Goal: Transaction & Acquisition: Purchase product/service

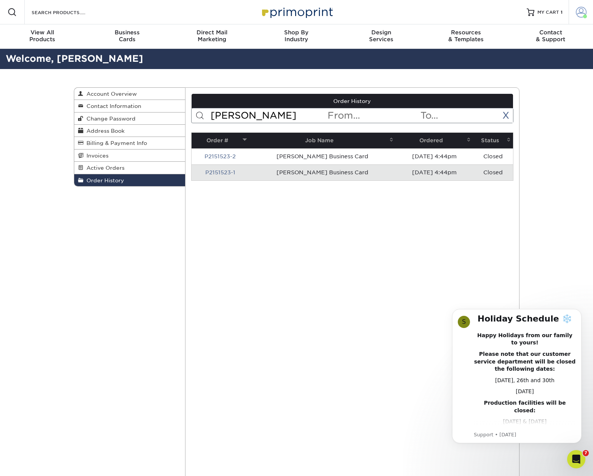
click at [582, 12] on span at bounding box center [581, 12] width 11 height 11
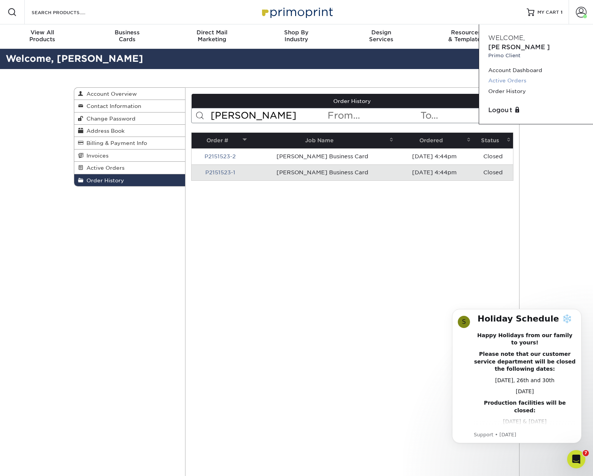
click at [519, 75] on link "Active Orders" at bounding box center [537, 80] width 96 height 10
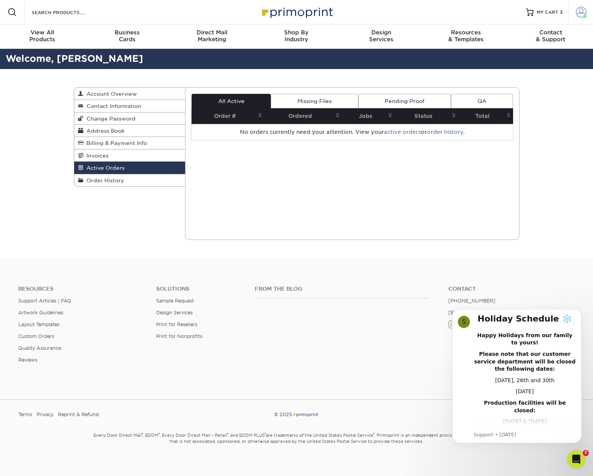
click at [580, 15] on span at bounding box center [581, 12] width 11 height 11
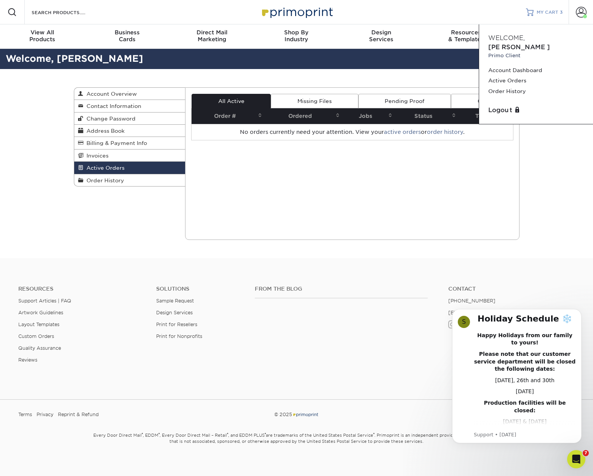
click at [551, 10] on span "MY CART" at bounding box center [548, 12] width 22 height 6
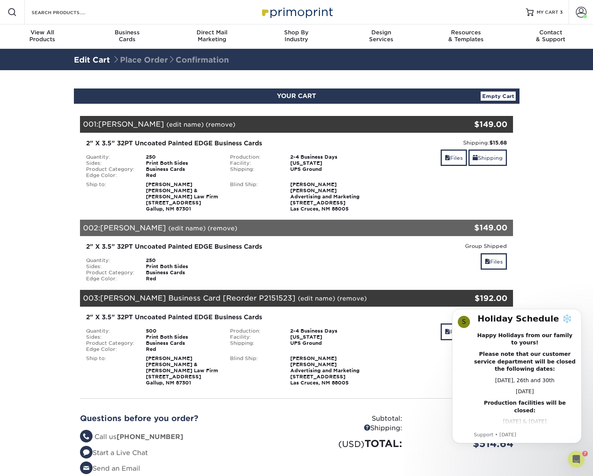
click at [170, 228] on link "(edit name)" at bounding box center [186, 227] width 37 height 7
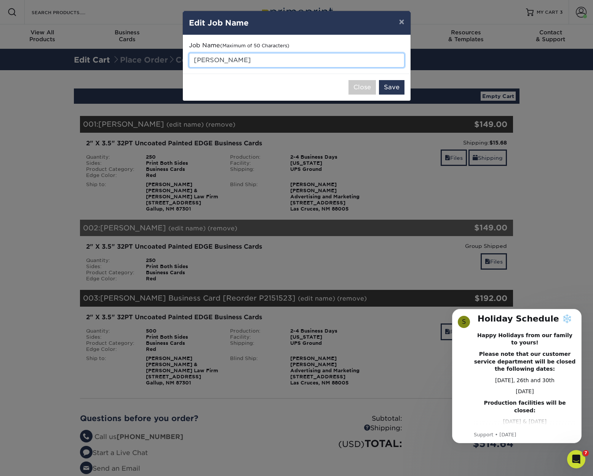
click at [208, 60] on input "Sara Benally" at bounding box center [297, 60] width 216 height 14
type input "Sarah Benally"
click at [396, 84] on button "Save" at bounding box center [392, 87] width 26 height 14
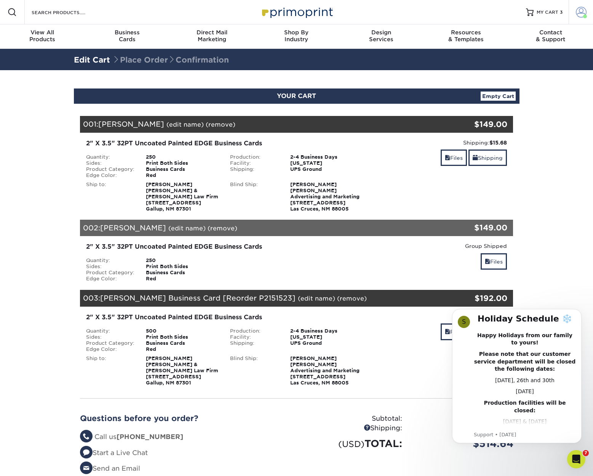
click at [580, 11] on span at bounding box center [581, 12] width 11 height 11
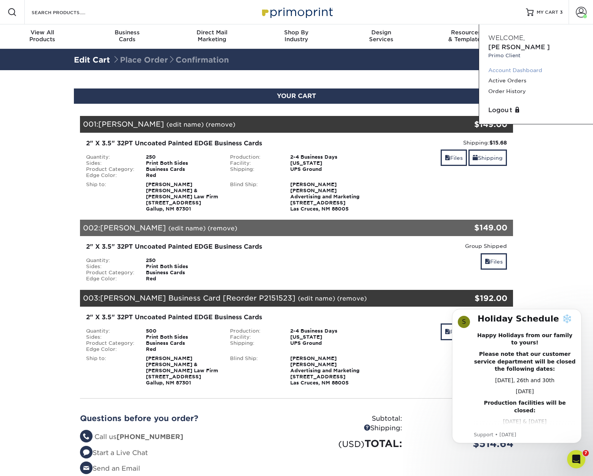
click at [516, 65] on link "Account Dashboard" at bounding box center [537, 70] width 96 height 10
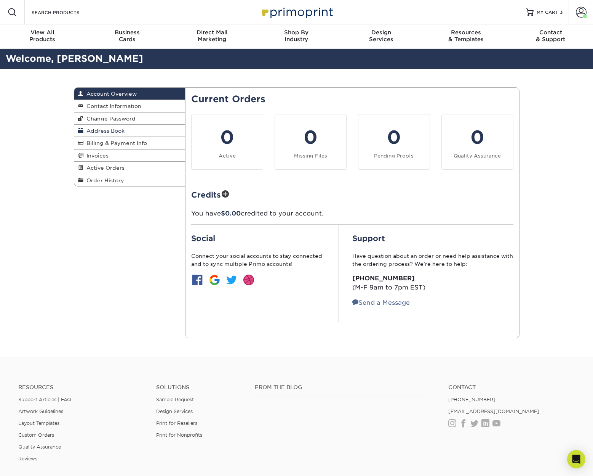
click at [109, 130] on span "Address Book" at bounding box center [103, 131] width 41 height 6
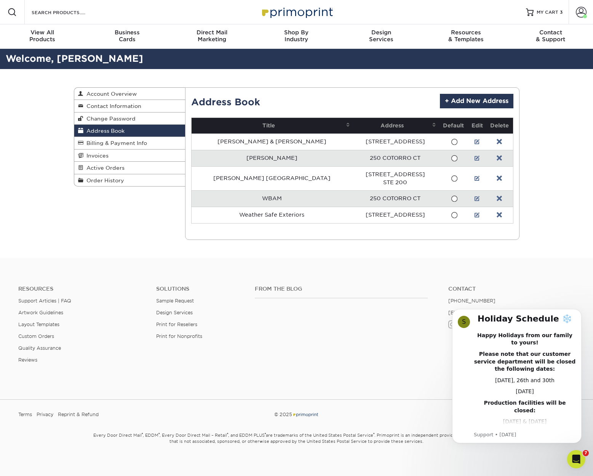
click at [259, 199] on td "WBAM" at bounding box center [272, 198] width 161 height 16
click at [475, 197] on link at bounding box center [477, 199] width 5 height 6
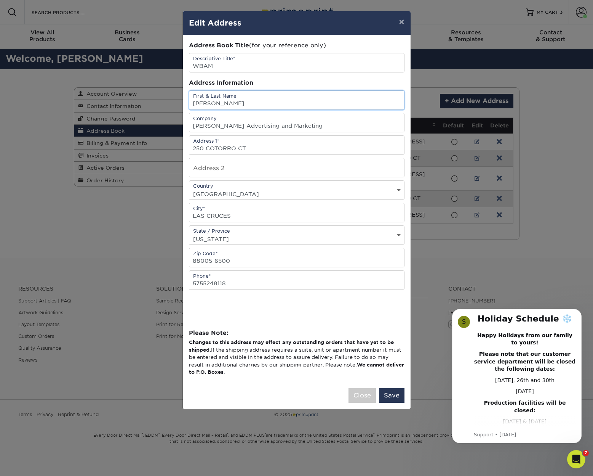
drag, startPoint x: 228, startPoint y: 104, endPoint x: 174, endPoint y: 103, distance: 54.1
type input "Ken Binkley"
click at [392, 395] on button "Save" at bounding box center [392, 395] width 26 height 14
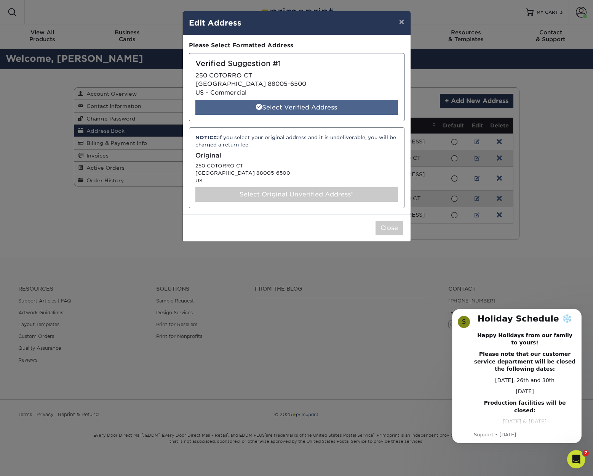
click at [297, 106] on div "Select Verified Address" at bounding box center [297, 107] width 203 height 14
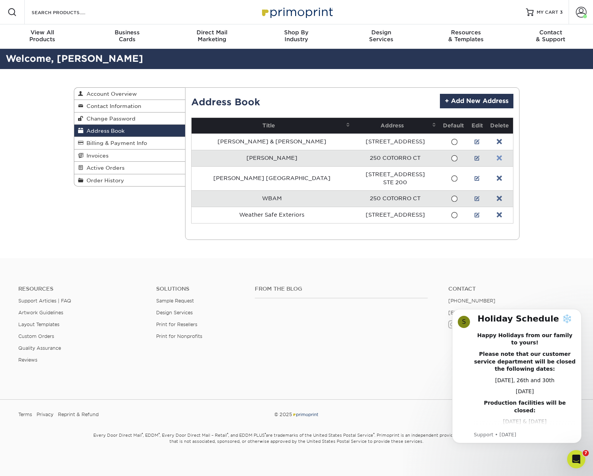
click at [497, 159] on link at bounding box center [499, 158] width 5 height 6
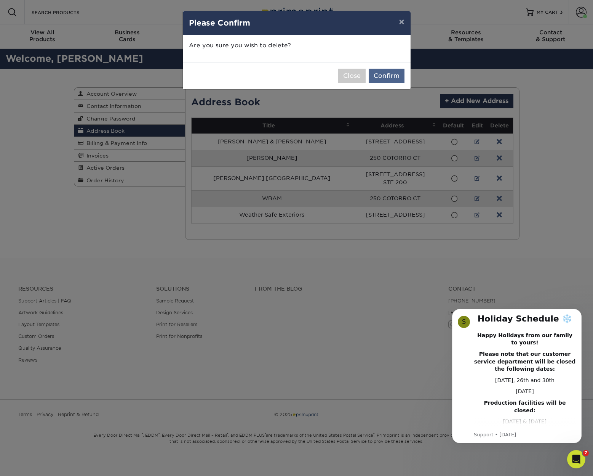
click at [388, 77] on button "Confirm" at bounding box center [387, 76] width 36 height 14
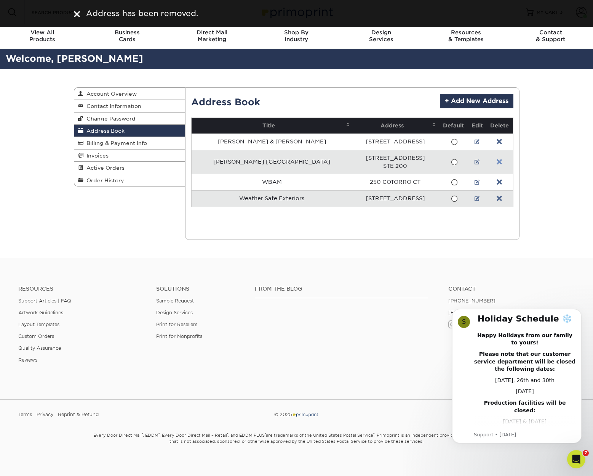
click at [497, 160] on link at bounding box center [499, 162] width 5 height 6
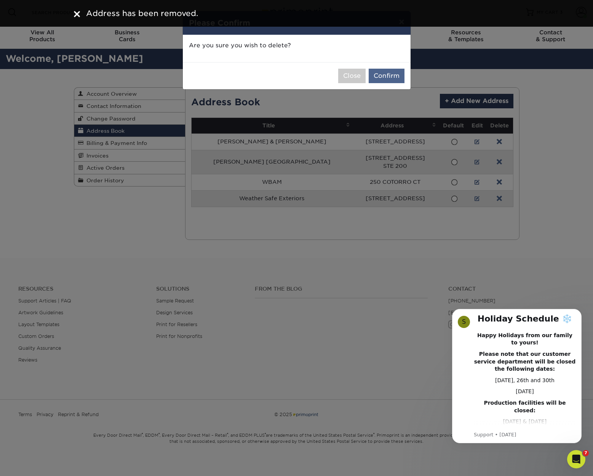
click at [391, 73] on button "Confirm" at bounding box center [387, 76] width 36 height 14
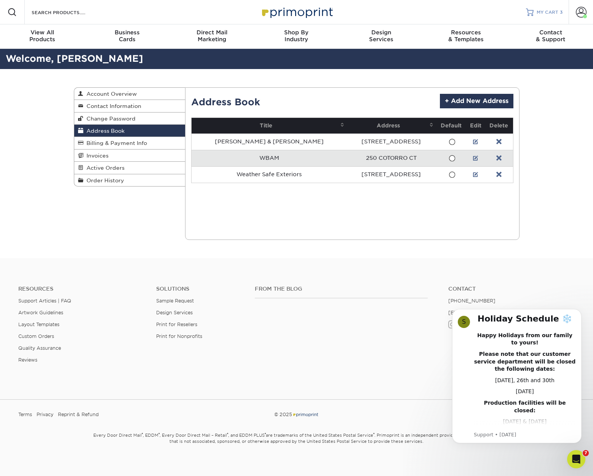
click at [548, 14] on span "MY CART" at bounding box center [548, 12] width 22 height 6
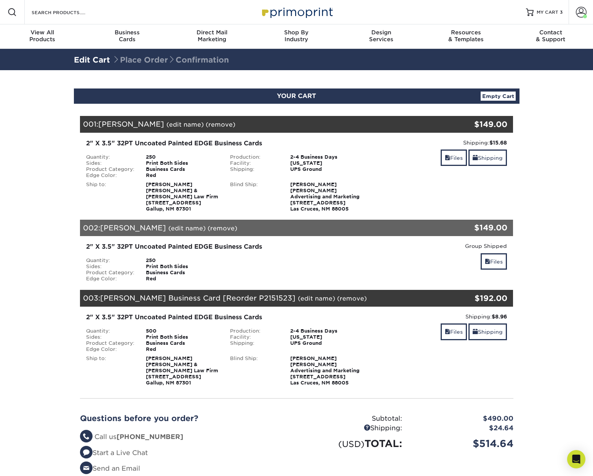
click at [316, 197] on strong "Jessica Mullen Wilson Binkley Advertising and Marketing 250 Cotorro Ct Las Cruc…" at bounding box center [324, 196] width 69 height 30
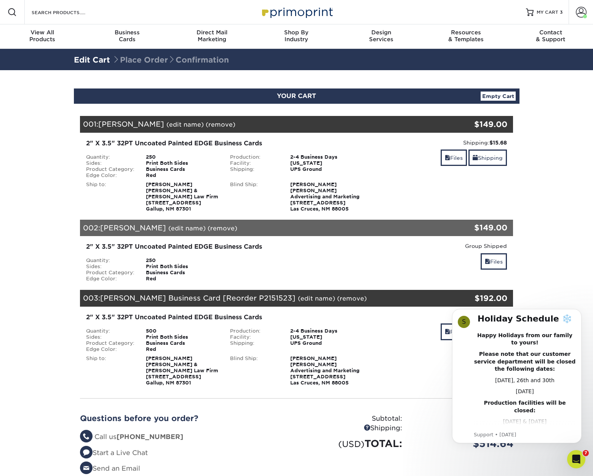
click at [479, 200] on div "Shipping: $15.68 Discount: - $0.00 Files Shipping" at bounding box center [441, 175] width 144 height 73
click at [492, 156] on link "Shipping" at bounding box center [488, 157] width 38 height 16
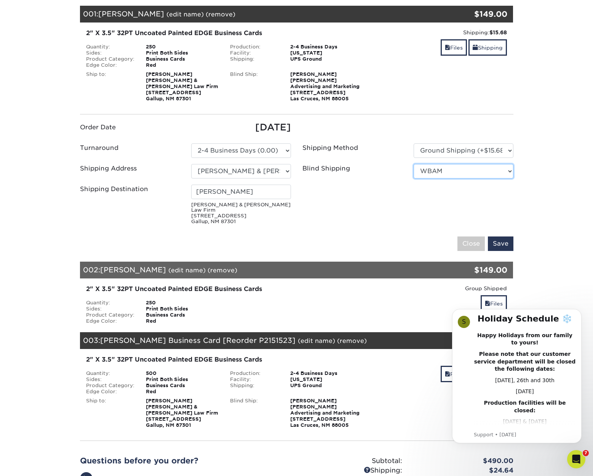
scroll to position [111, 0]
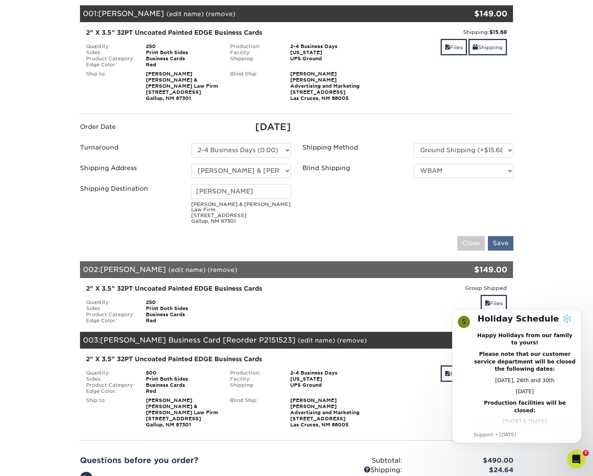
click at [502, 239] on input "Save" at bounding box center [501, 243] width 26 height 14
click at [510, 236] on input "Save" at bounding box center [501, 243] width 26 height 14
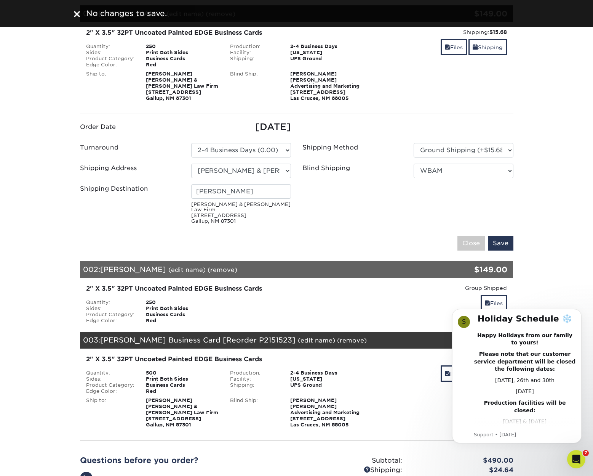
click at [74, 14] on img at bounding box center [77, 14] width 6 height 6
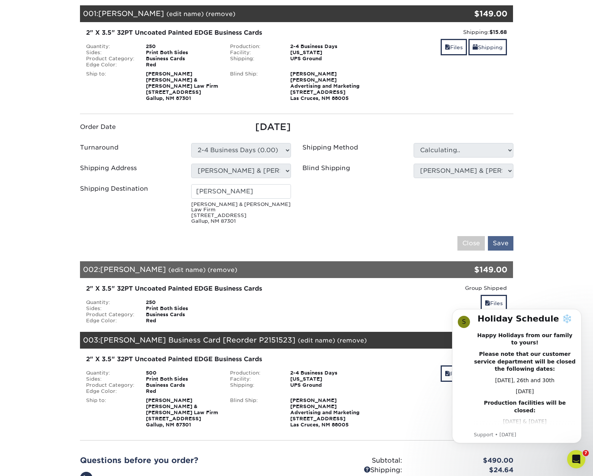
click at [501, 237] on input "Save" at bounding box center [501, 243] width 26 height 14
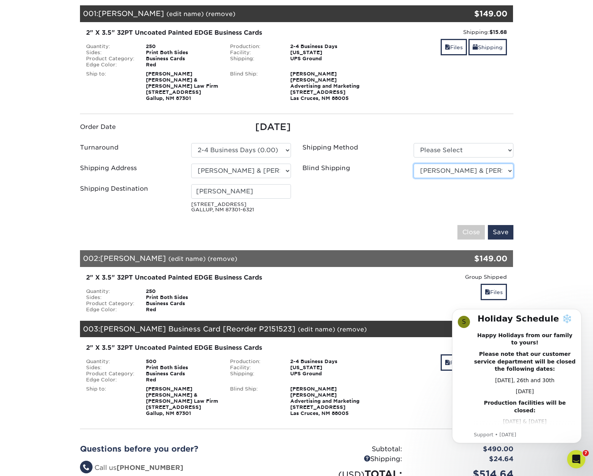
select select "45797"
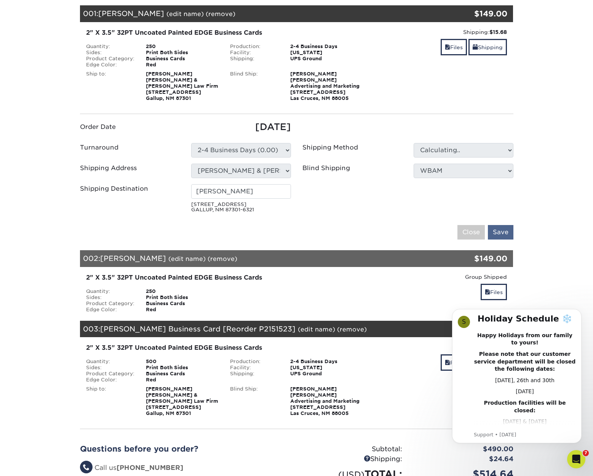
click at [502, 230] on input "Save" at bounding box center [501, 232] width 26 height 14
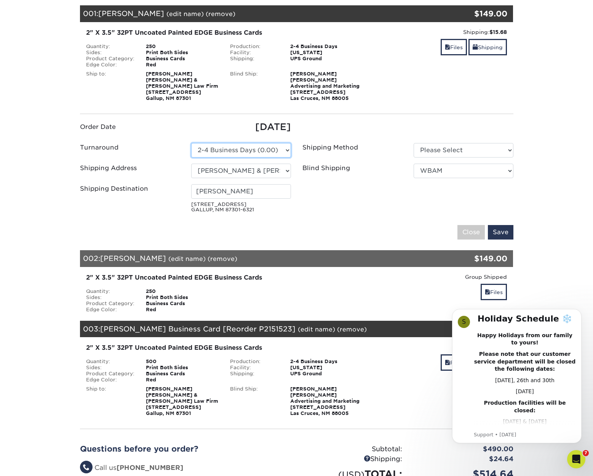
scroll to position [110, 0]
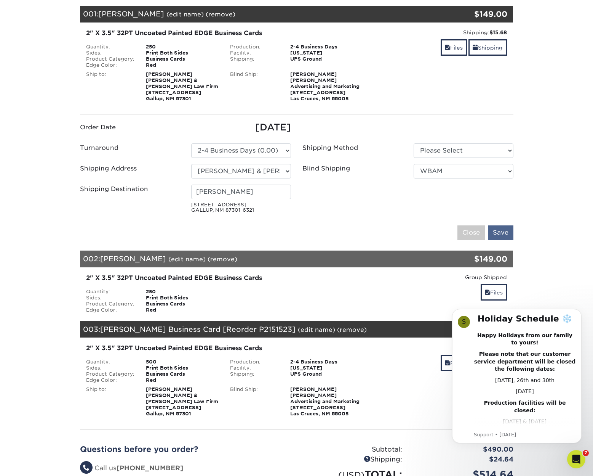
click at [501, 234] on input "Save" at bounding box center [501, 232] width 26 height 14
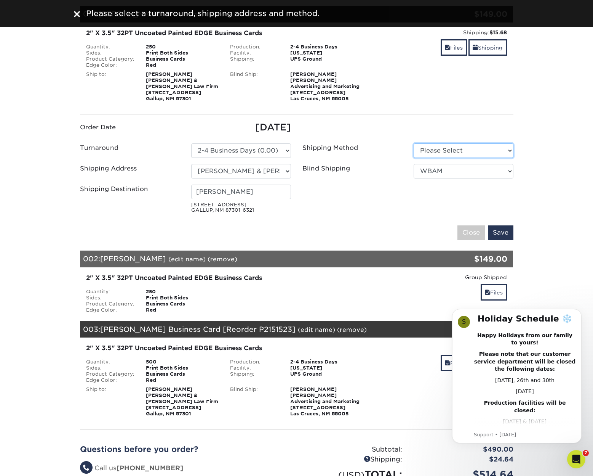
select select "03"
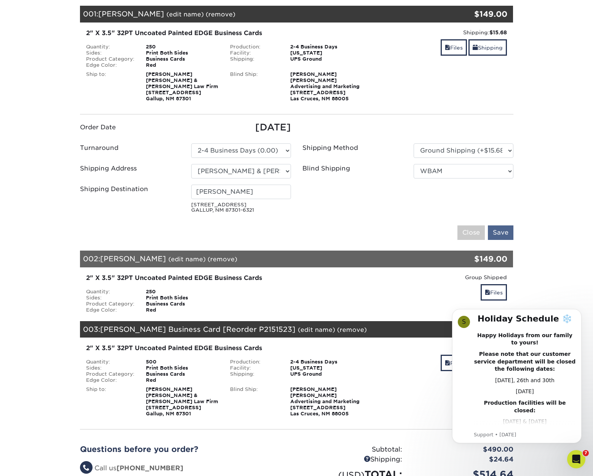
click at [499, 229] on input "Save" at bounding box center [501, 232] width 26 height 14
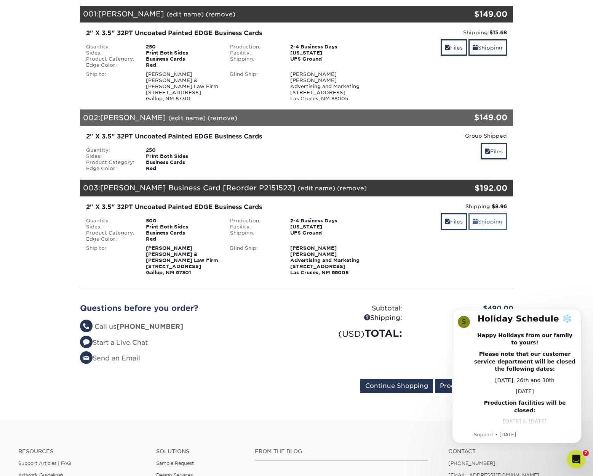
click at [492, 222] on link "Shipping" at bounding box center [488, 221] width 38 height 16
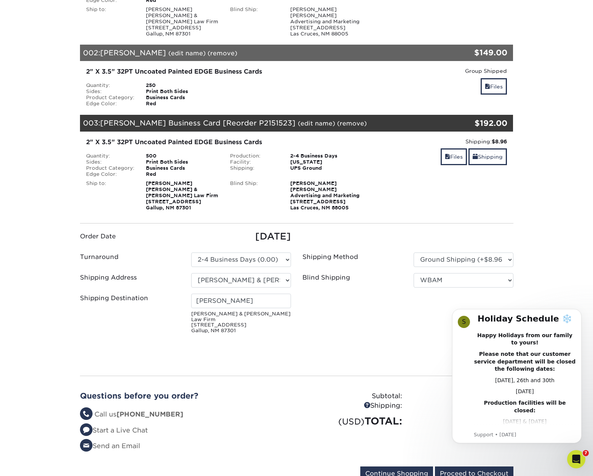
scroll to position [176, 0]
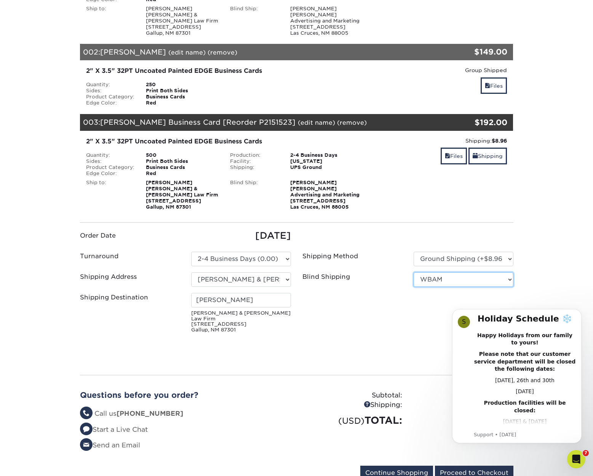
select select "125196"
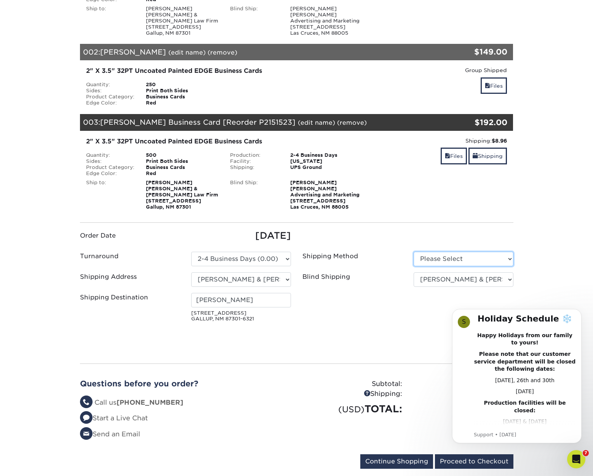
select select "03"
select select "45797"
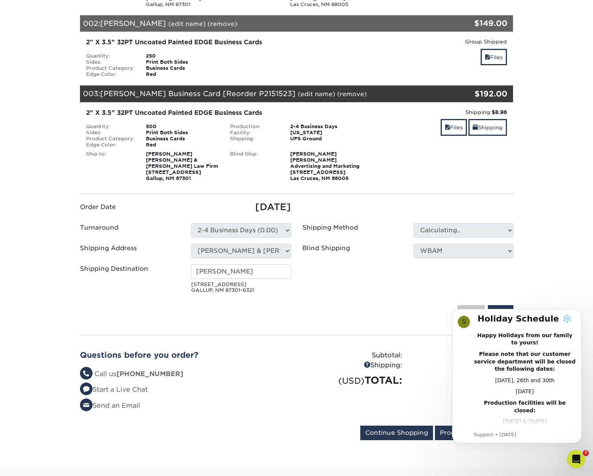
scroll to position [206, 0]
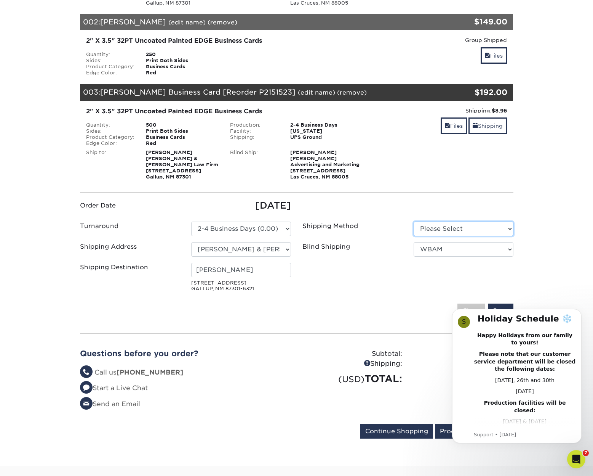
select select "03"
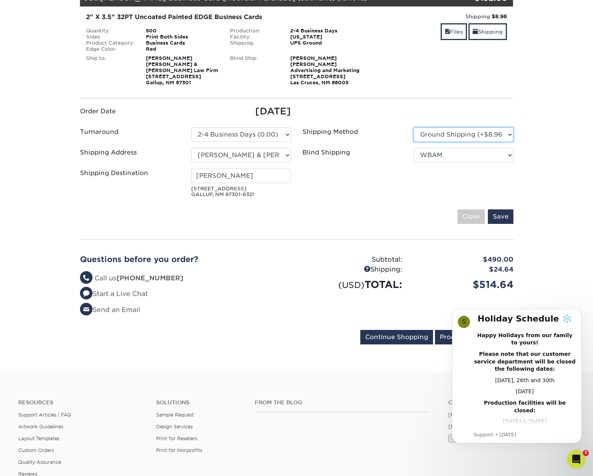
scroll to position [302, 0]
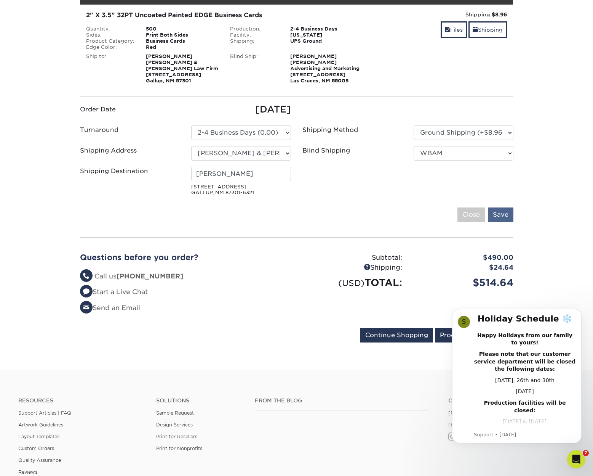
click at [505, 215] on input "Save" at bounding box center [501, 214] width 26 height 14
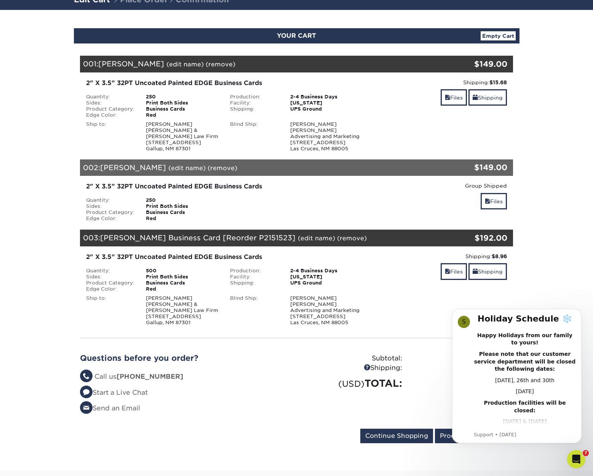
scroll to position [60, 0]
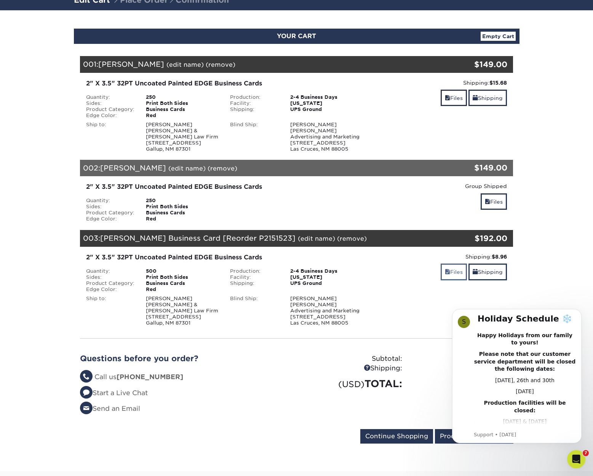
click at [458, 271] on link "Files" at bounding box center [454, 271] width 26 height 16
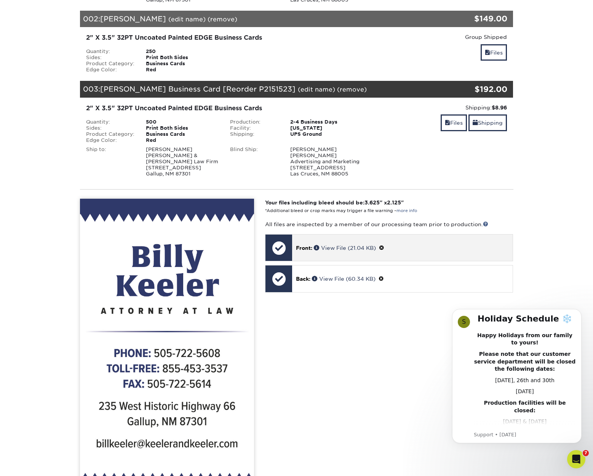
scroll to position [210, 0]
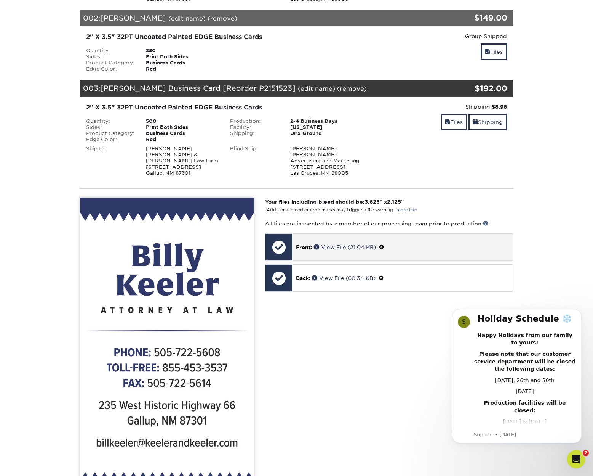
click at [410, 247] on p "Front: View File (21.04 KB)" at bounding box center [402, 247] width 213 height 8
click at [276, 246] on div at bounding box center [279, 247] width 27 height 27
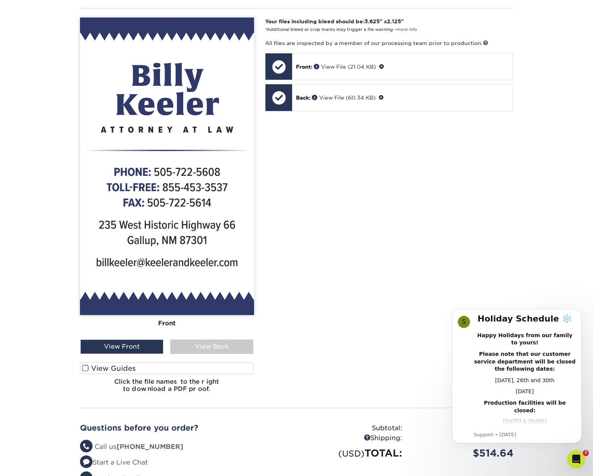
scroll to position [387, 0]
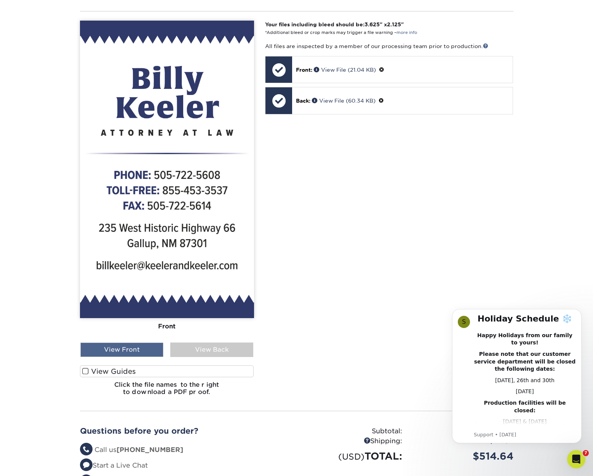
click at [144, 347] on div "View Front" at bounding box center [121, 349] width 83 height 14
click at [214, 345] on div "View Back" at bounding box center [211, 349] width 83 height 14
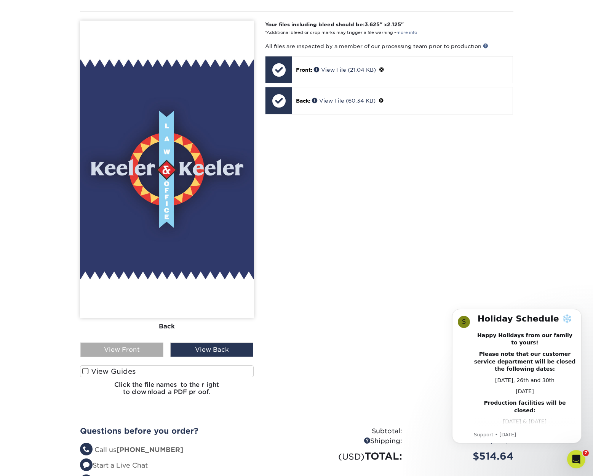
click at [146, 348] on div "View Front" at bounding box center [121, 349] width 83 height 14
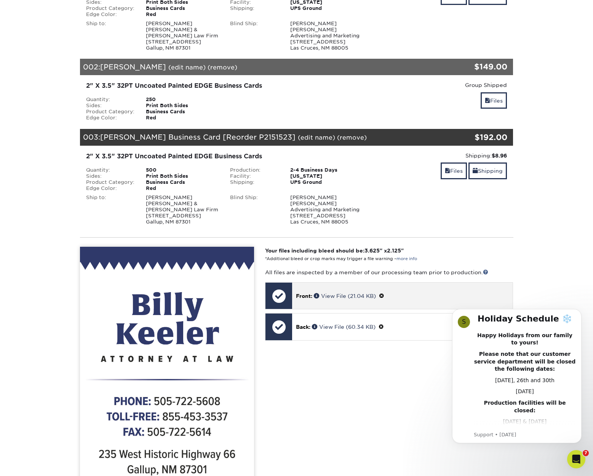
scroll to position [147, 0]
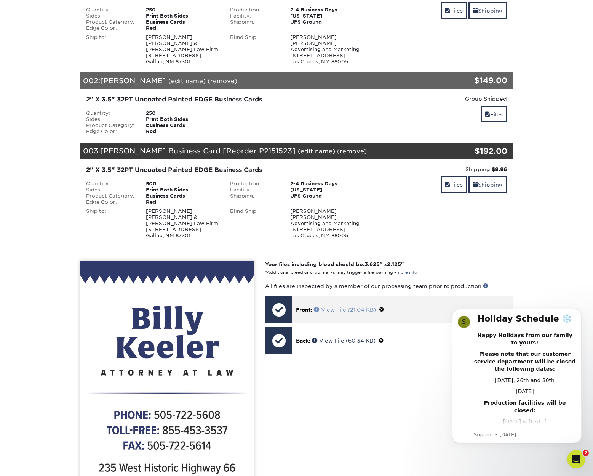
click at [329, 306] on link "View File (21.04 KB)" at bounding box center [345, 309] width 62 height 6
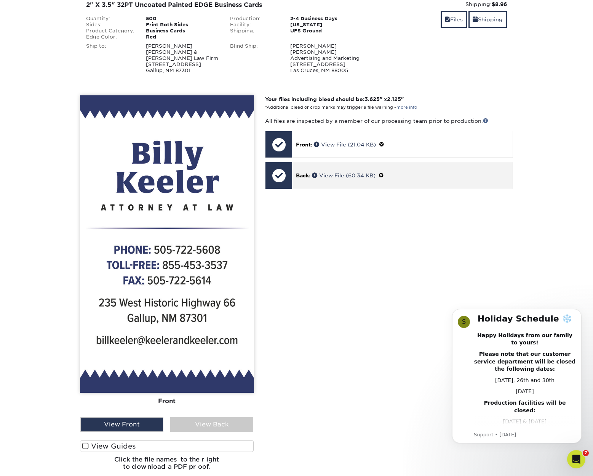
scroll to position [313, 0]
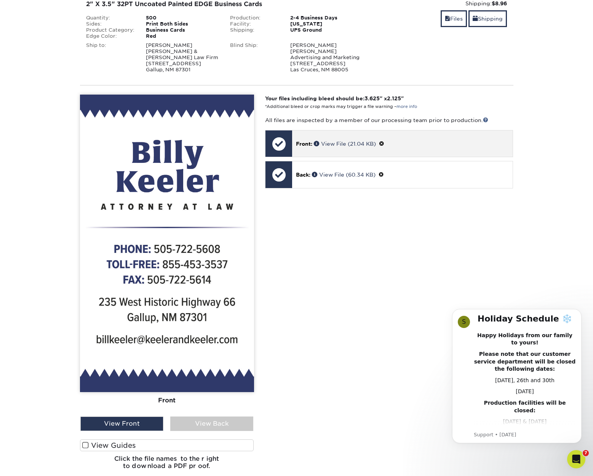
click at [383, 141] on span at bounding box center [381, 144] width 5 height 6
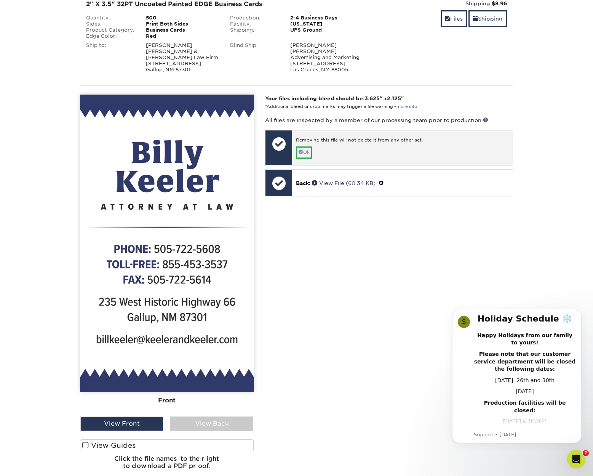
click at [309, 152] on link "Ok" at bounding box center [304, 152] width 16 height 12
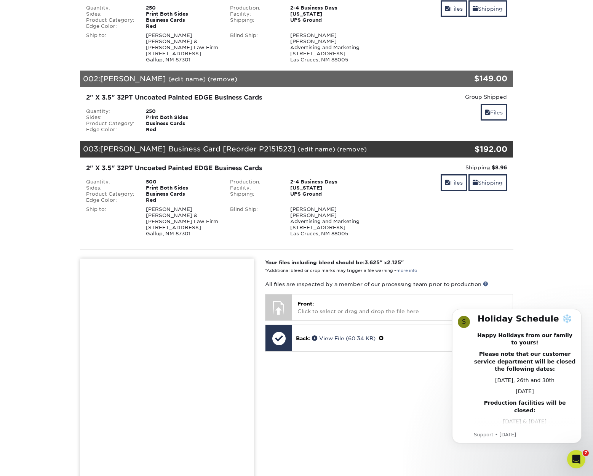
scroll to position [141, 0]
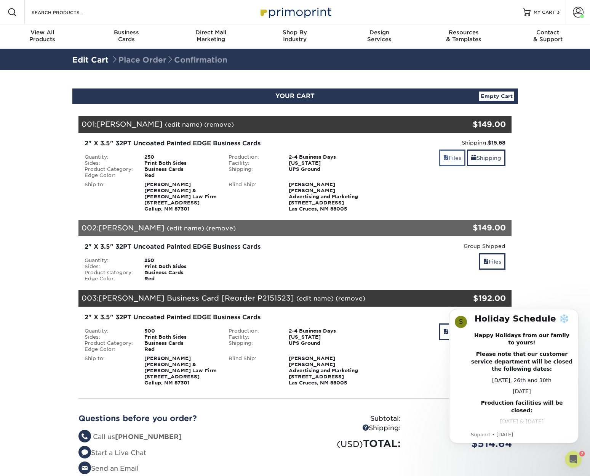
click at [449, 157] on link "Files" at bounding box center [452, 157] width 26 height 16
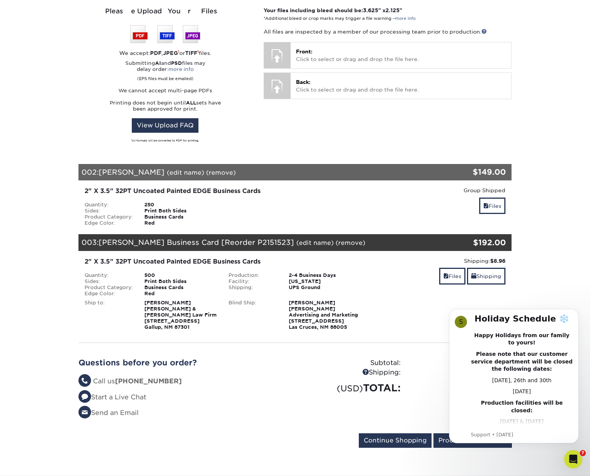
scroll to position [228, 0]
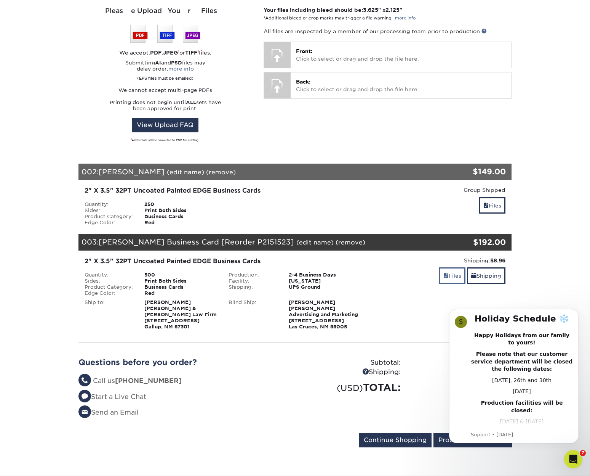
click at [449, 274] on link "Files" at bounding box center [452, 275] width 26 height 16
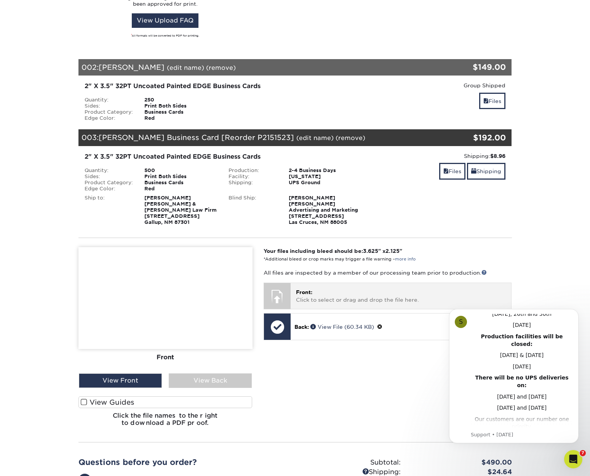
scroll to position [332, 0]
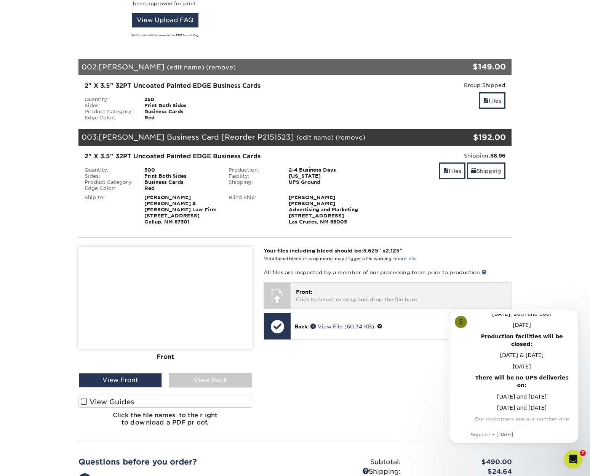
click at [395, 296] on p "Front: Click to select or drag and drop the file here." at bounding box center [401, 296] width 210 height 16
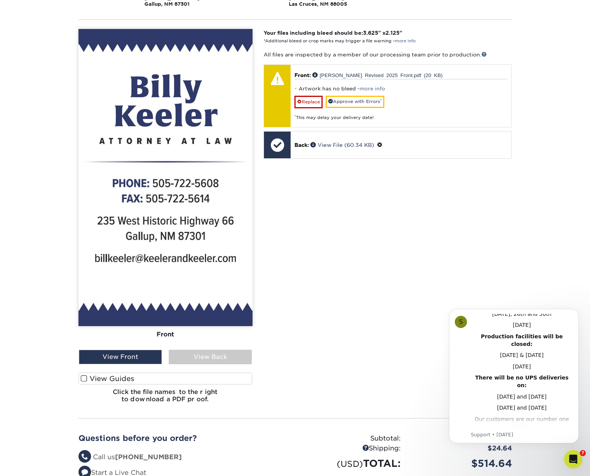
scroll to position [549, 0]
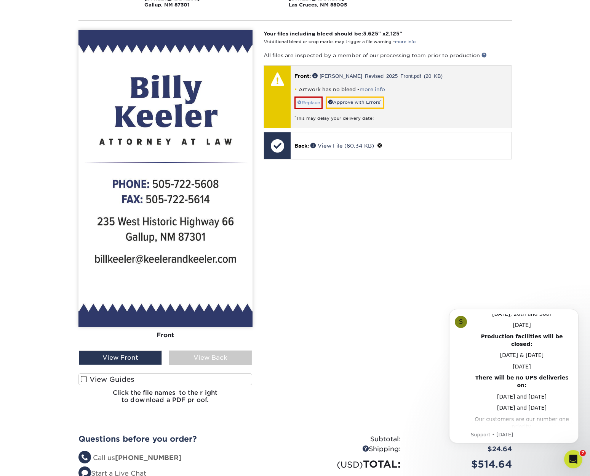
click at [307, 98] on link "Replace" at bounding box center [309, 102] width 28 height 12
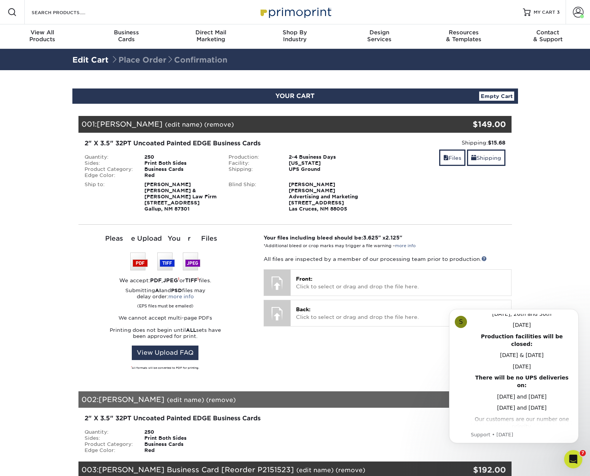
scroll to position [0, 0]
